Goal: Task Accomplishment & Management: Manage account settings

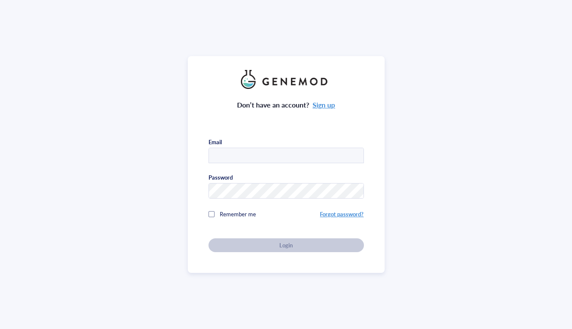
type input "[EMAIL_ADDRESS][DOMAIN_NAME]"
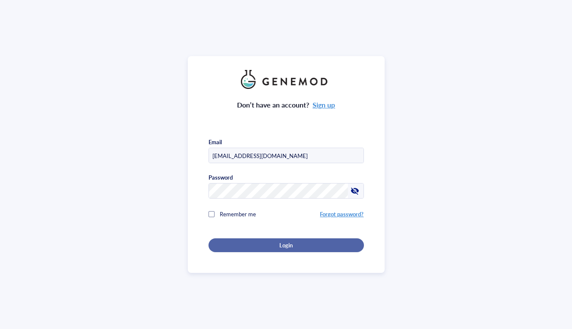
click at [263, 241] on div "Login" at bounding box center [286, 245] width 128 height 8
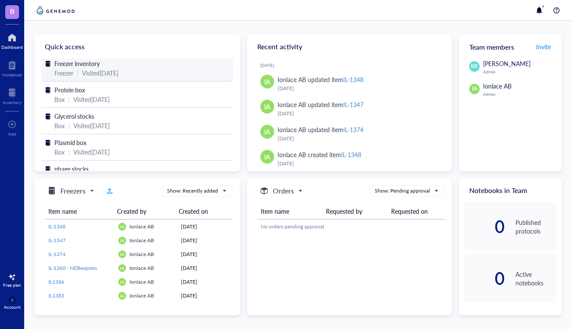
click at [95, 62] on span "Freezer inventory" at bounding box center [76, 63] width 45 height 9
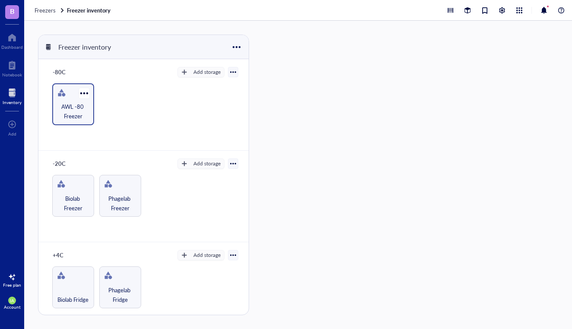
click at [70, 109] on span "AWL -80 Freezer" at bounding box center [73, 111] width 33 height 19
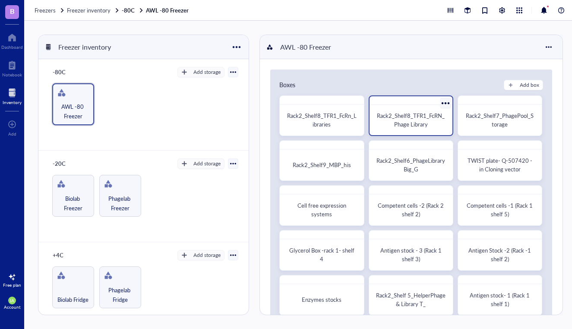
click at [412, 127] on span "Rack2_Shelf8_TFR1_FcRN_Phage Library" at bounding box center [411, 119] width 68 height 17
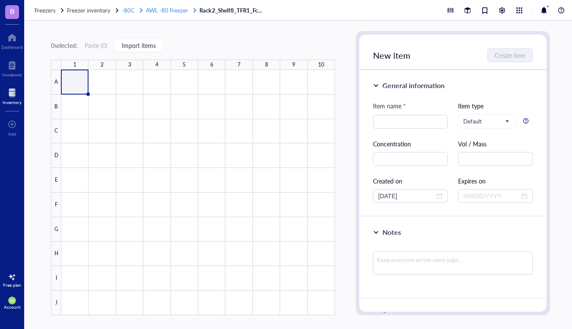
click at [151, 11] on span "AWL -80 Freezer" at bounding box center [167, 10] width 42 height 8
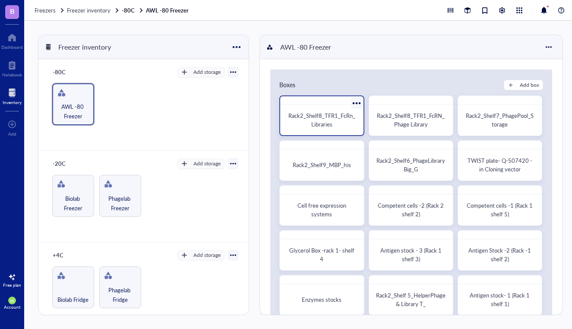
click at [323, 121] on span "Rack2_Shelf8_TFR1_FcRn_Libraries" at bounding box center [321, 119] width 66 height 17
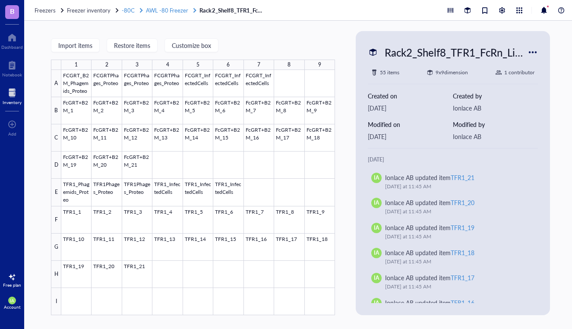
click at [174, 9] on span "AWL -80 Freezer" at bounding box center [167, 10] width 42 height 8
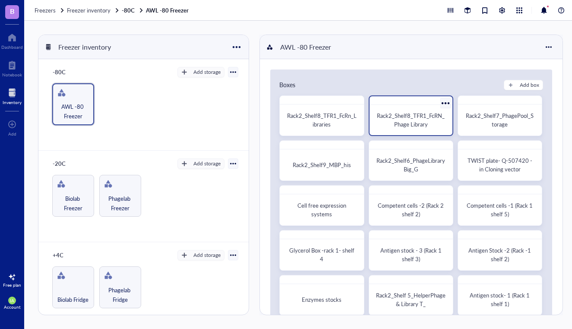
click at [442, 103] on div at bounding box center [445, 103] width 13 height 13
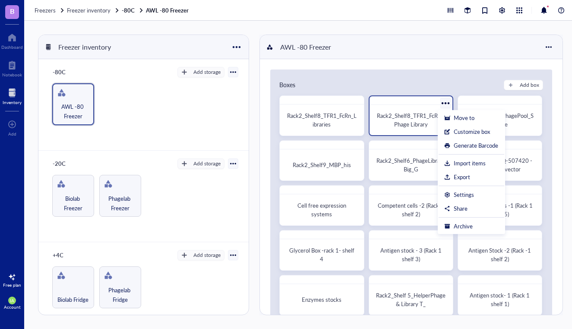
click at [405, 114] on span "Rack2_Shelf8_TFR1_FcRN_Phage Library" at bounding box center [411, 119] width 68 height 17
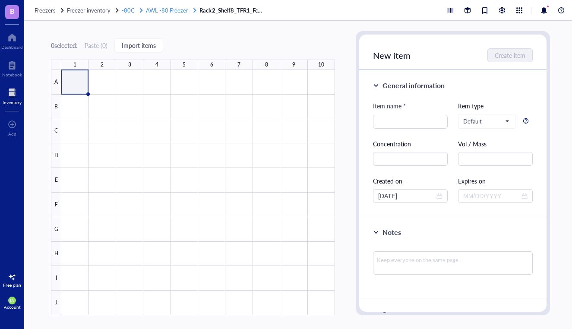
click at [163, 13] on span "AWL -80 Freezer" at bounding box center [167, 10] width 42 height 8
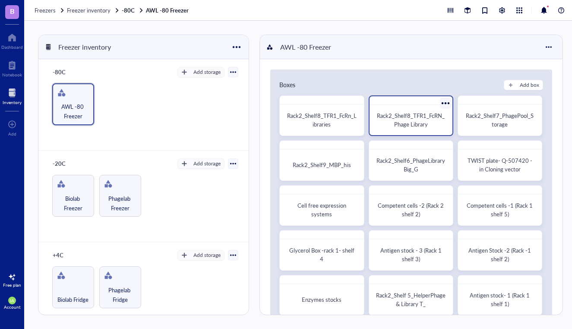
click at [442, 104] on div at bounding box center [445, 103] width 13 height 13
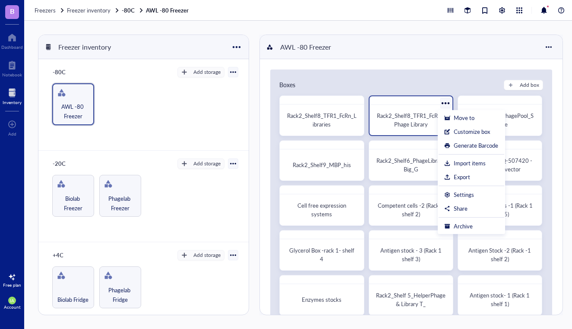
click at [418, 120] on span "Rack2_Shelf8_TFR1_FcRN_Phage Library" at bounding box center [411, 119] width 68 height 17
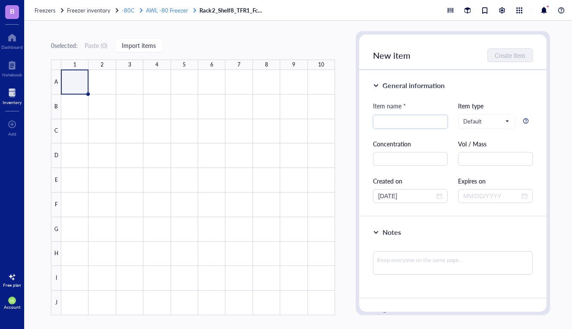
click at [169, 10] on span "AWL -80 Freezer" at bounding box center [167, 10] width 42 height 8
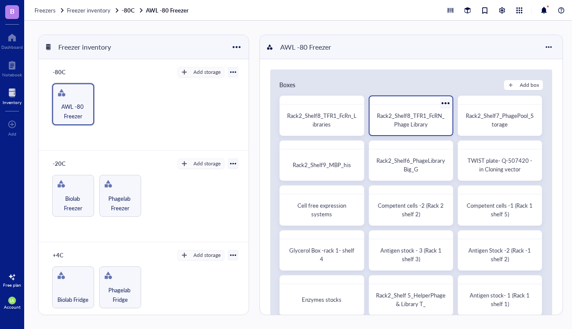
click at [444, 104] on div at bounding box center [445, 103] width 13 height 13
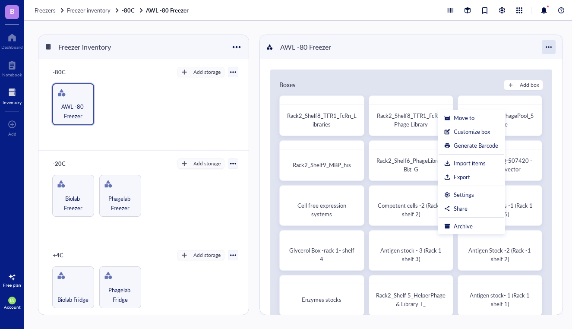
click at [550, 48] on div at bounding box center [549, 47] width 14 height 14
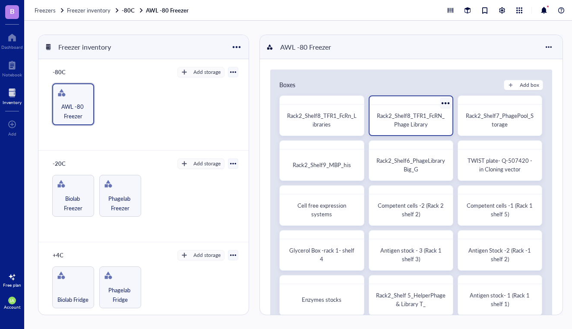
click at [442, 102] on div at bounding box center [445, 103] width 13 height 13
click at [441, 103] on div at bounding box center [445, 103] width 13 height 13
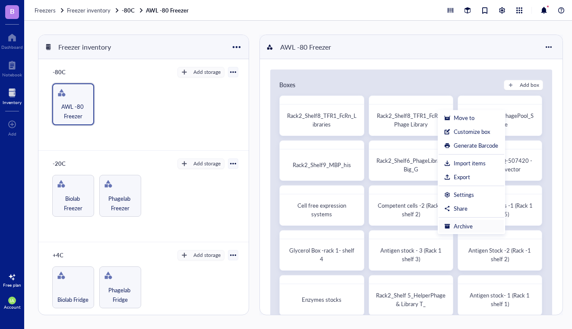
click at [461, 225] on div "Archive" at bounding box center [463, 226] width 19 height 8
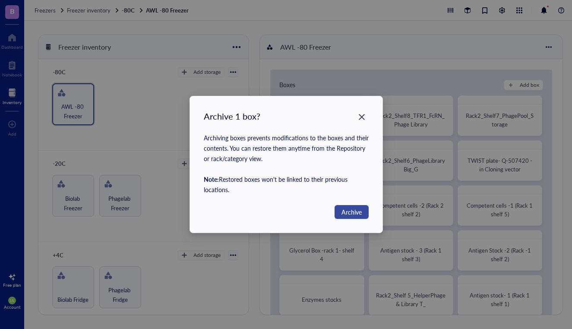
click at [355, 213] on span "Archive" at bounding box center [351, 211] width 20 height 9
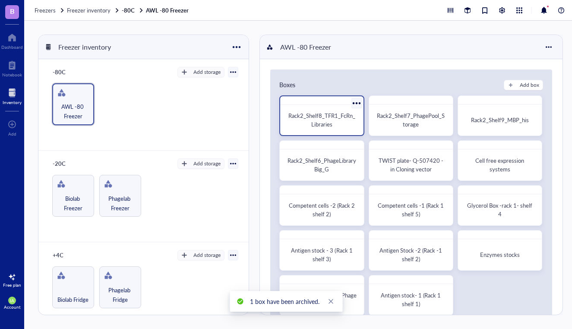
click at [315, 119] on span "Rack2_Shelf8_TFR1_FcRn_Libraries" at bounding box center [321, 119] width 66 height 17
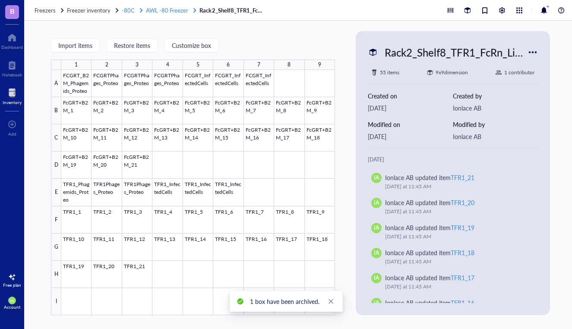
click at [158, 13] on span "AWL -80 Freezer" at bounding box center [167, 10] width 42 height 8
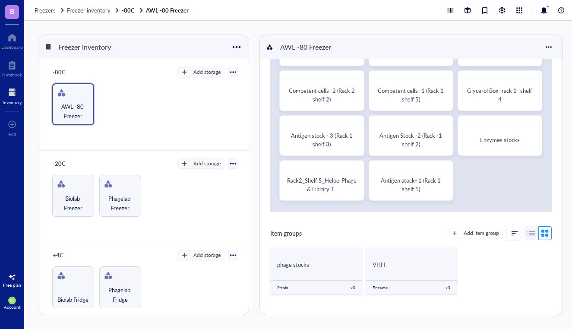
scroll to position [118, 0]
